Goal: Task Accomplishment & Management: Manage account settings

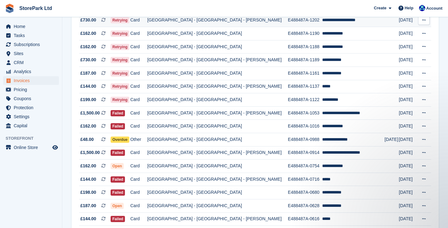
scroll to position [91, 0]
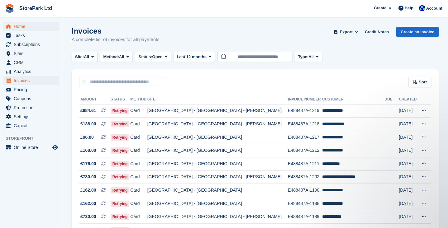
click at [32, 29] on span "Home" at bounding box center [32, 26] width 37 height 9
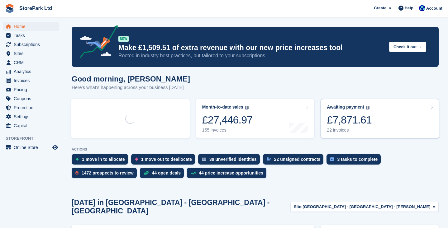
click at [376, 119] on link "Awaiting payment The total outstanding balance on all open invoices. £7,871.61 …" at bounding box center [379, 119] width 119 height 40
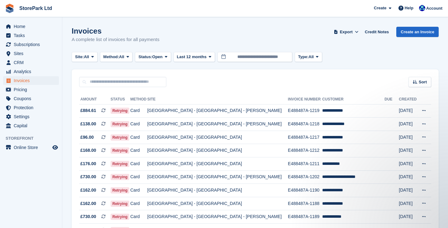
drag, startPoint x: 446, startPoint y: 84, endPoint x: 446, endPoint y: 103, distance: 18.7
click at [446, 103] on section "Invoices A complete list of invoices for all payments Export Export Invoices Ex…" at bounding box center [254, 213] width 385 height 427
drag, startPoint x: 446, startPoint y: 103, endPoint x: 445, endPoint y: 114, distance: 11.6
click at [445, 114] on section "Invoices A complete list of invoices for all payments Export Export Invoices Ex…" at bounding box center [254, 213] width 385 height 427
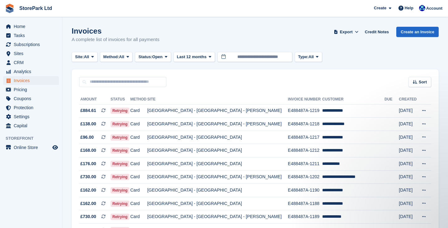
click at [445, 114] on section "Invoices A complete list of invoices for all payments Export Export Invoices Ex…" at bounding box center [254, 213] width 385 height 427
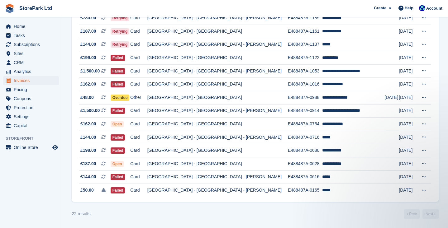
scroll to position [206, 0]
click at [446, 115] on section "Invoices A complete list of invoices for all payments Export Export Invoices Ex…" at bounding box center [254, 14] width 385 height 427
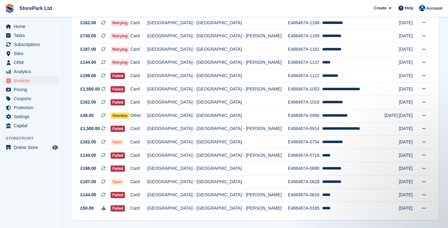
scroll to position [191, 0]
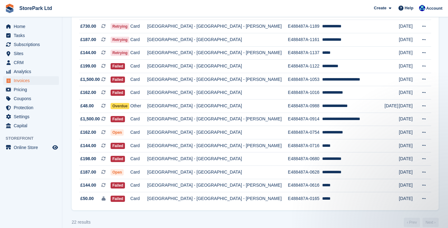
click at [445, 107] on section "Invoices A complete list of invoices for all payments Export Export Invoices Ex…" at bounding box center [254, 22] width 385 height 427
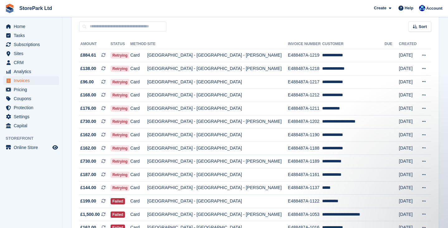
scroll to position [56, 0]
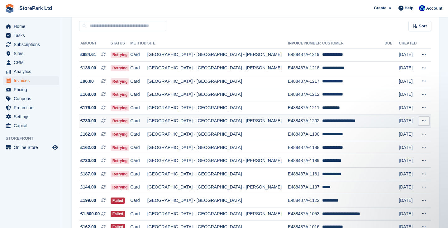
click at [288, 125] on td "E488487A-1202" at bounding box center [305, 121] width 34 height 13
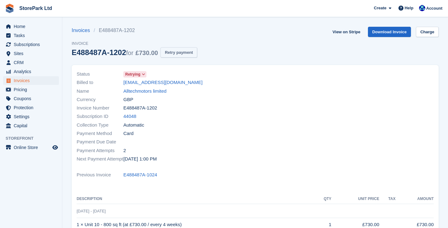
click at [182, 53] on button "Retry payment" at bounding box center [178, 52] width 37 height 10
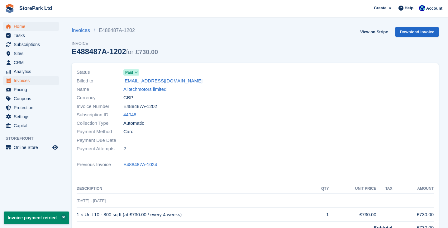
click at [32, 27] on span "Home" at bounding box center [32, 26] width 37 height 9
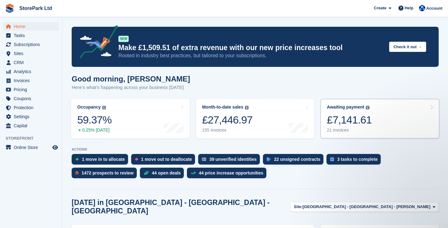
click at [403, 121] on link "Awaiting payment The total outstanding balance on all open invoices. £7,141.61 …" at bounding box center [379, 119] width 119 height 40
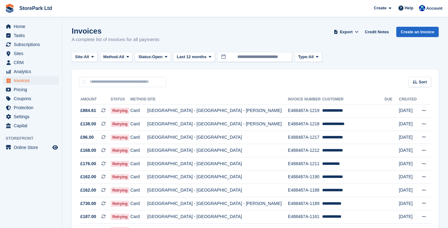
click at [445, 87] on section "Invoices A complete list of invoices for all payments Export Export Invoices Ex…" at bounding box center [254, 207] width 385 height 414
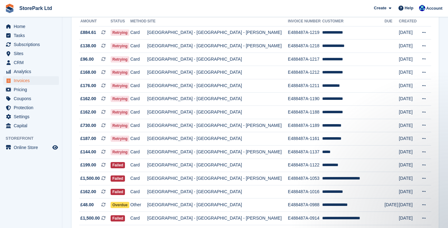
scroll to position [79, 0]
